Goal: Task Accomplishment & Management: Manage account settings

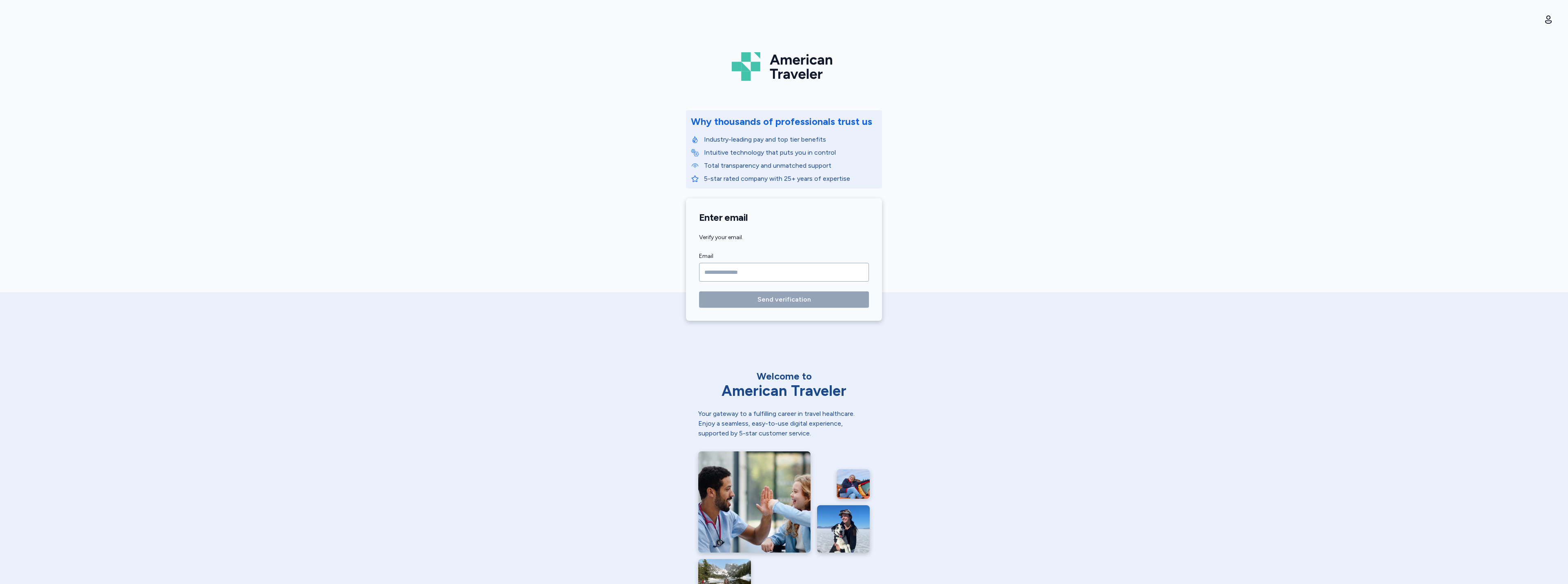
click at [1556, 18] on div "American Traveler Why thousands of professionals trust us Industry-leading pay …" at bounding box center [784, 165] width 1568 height 330
click at [1547, 27] on div "American Traveler Why thousands of professionals trust us Industry-leading pay …" at bounding box center [784, 165] width 1568 height 330
click at [1550, 24] on button "Open user menu" at bounding box center [1548, 19] width 13 height 13
click at [1530, 54] on button "Sign out" at bounding box center [1503, 58] width 105 height 16
